Goal: Task Accomplishment & Management: Manage account settings

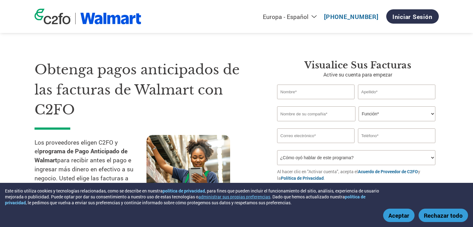
select select "es-ES"
click at [424, 20] on link "Iniciar sesión" at bounding box center [412, 16] width 53 height 14
select select "es-ES"
click at [406, 16] on link "Iniciar sesión" at bounding box center [412, 16] width 53 height 14
